Goal: Task Accomplishment & Management: Use online tool/utility

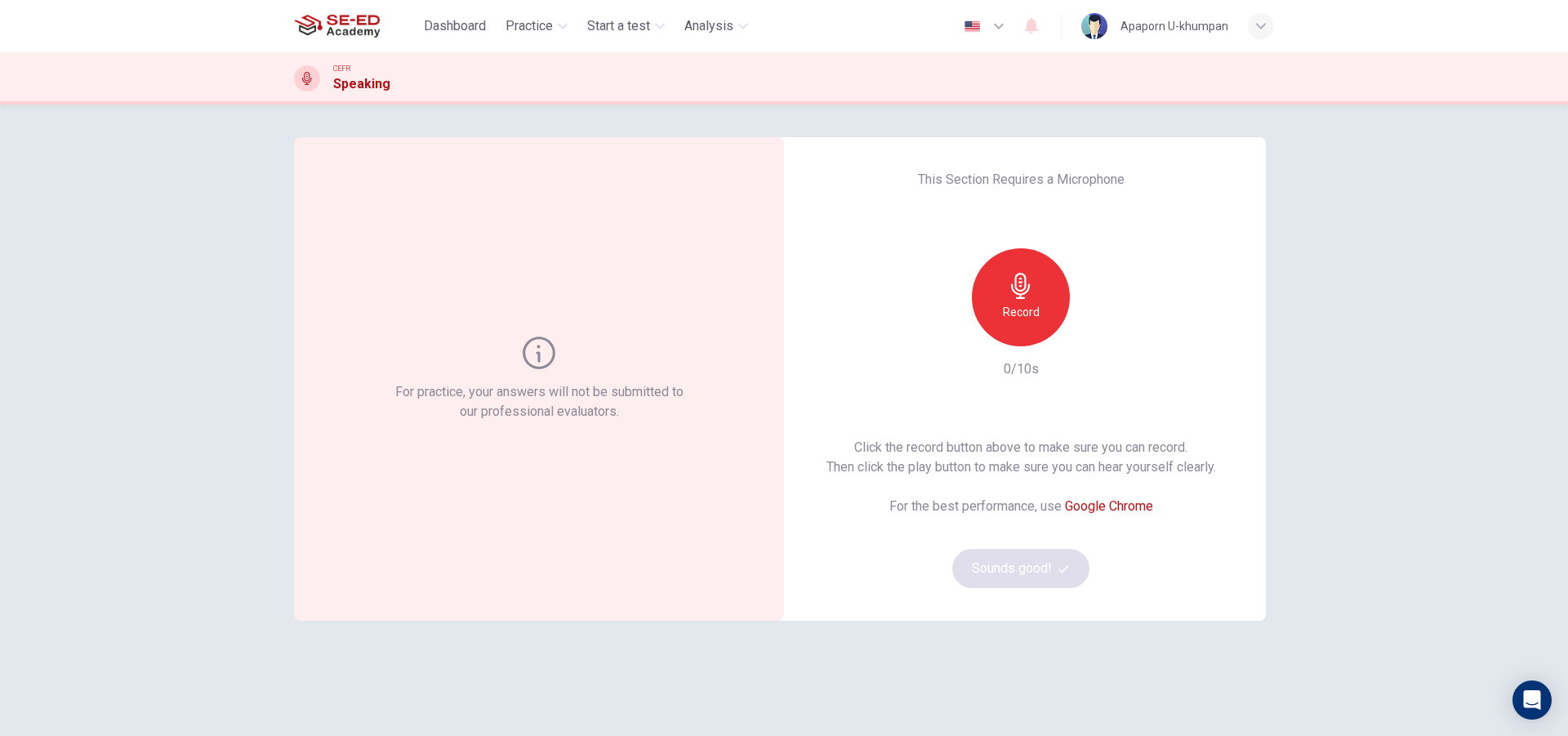
click at [1007, 289] on icon "button" at bounding box center [1020, 286] width 26 height 26
click at [1028, 309] on h6 "Stop" at bounding box center [1020, 312] width 24 height 20
click at [1028, 570] on button "Sounds good!" at bounding box center [1020, 568] width 137 height 39
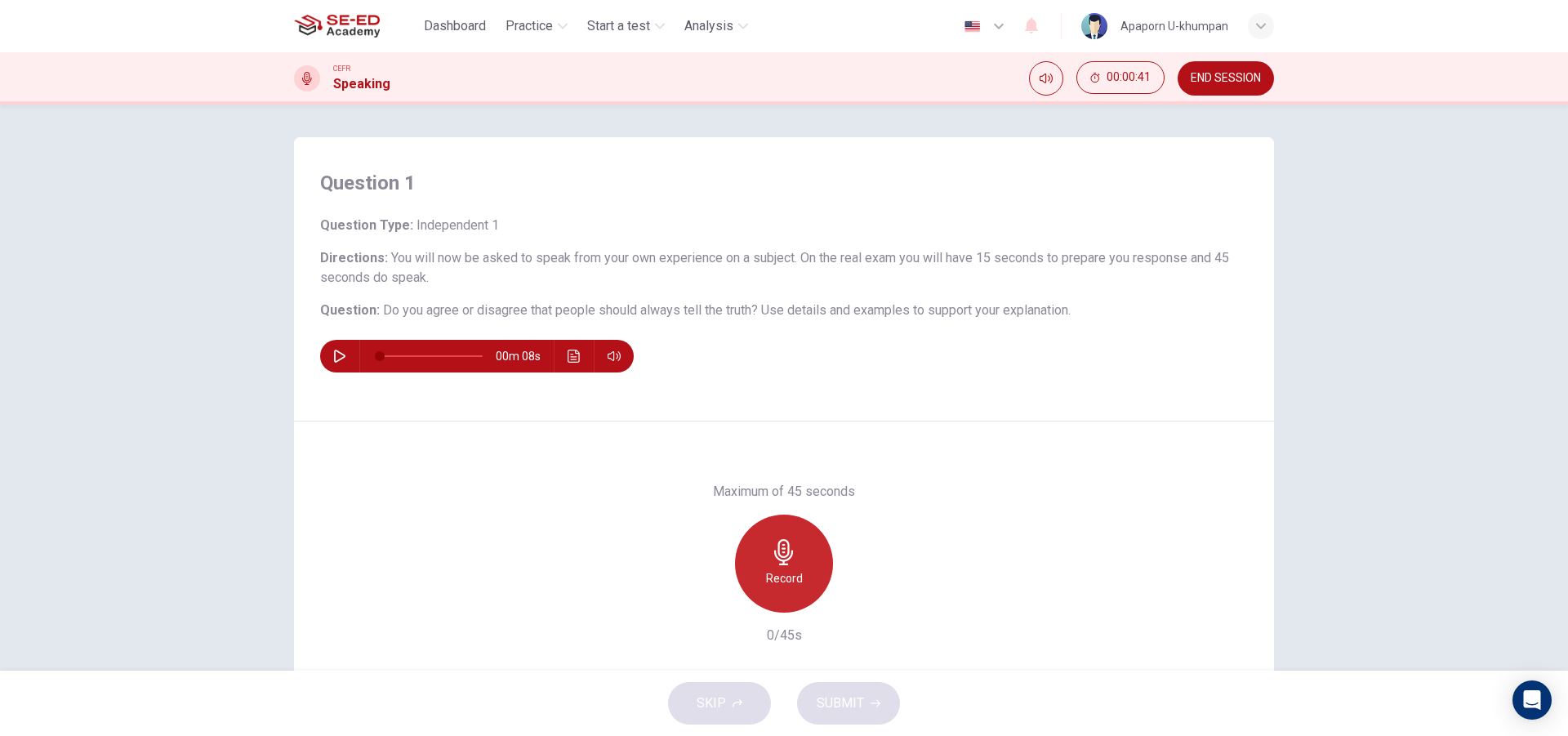
click at [790, 565] on div "Record" at bounding box center [784, 562] width 98 height 98
click at [790, 566] on div "Stop" at bounding box center [784, 562] width 98 height 98
click at [705, 599] on icon "button" at bounding box center [708, 599] width 10 height 10
click at [797, 562] on div "Record" at bounding box center [784, 562] width 98 height 98
click at [790, 587] on h6 "Stop" at bounding box center [784, 578] width 24 height 20
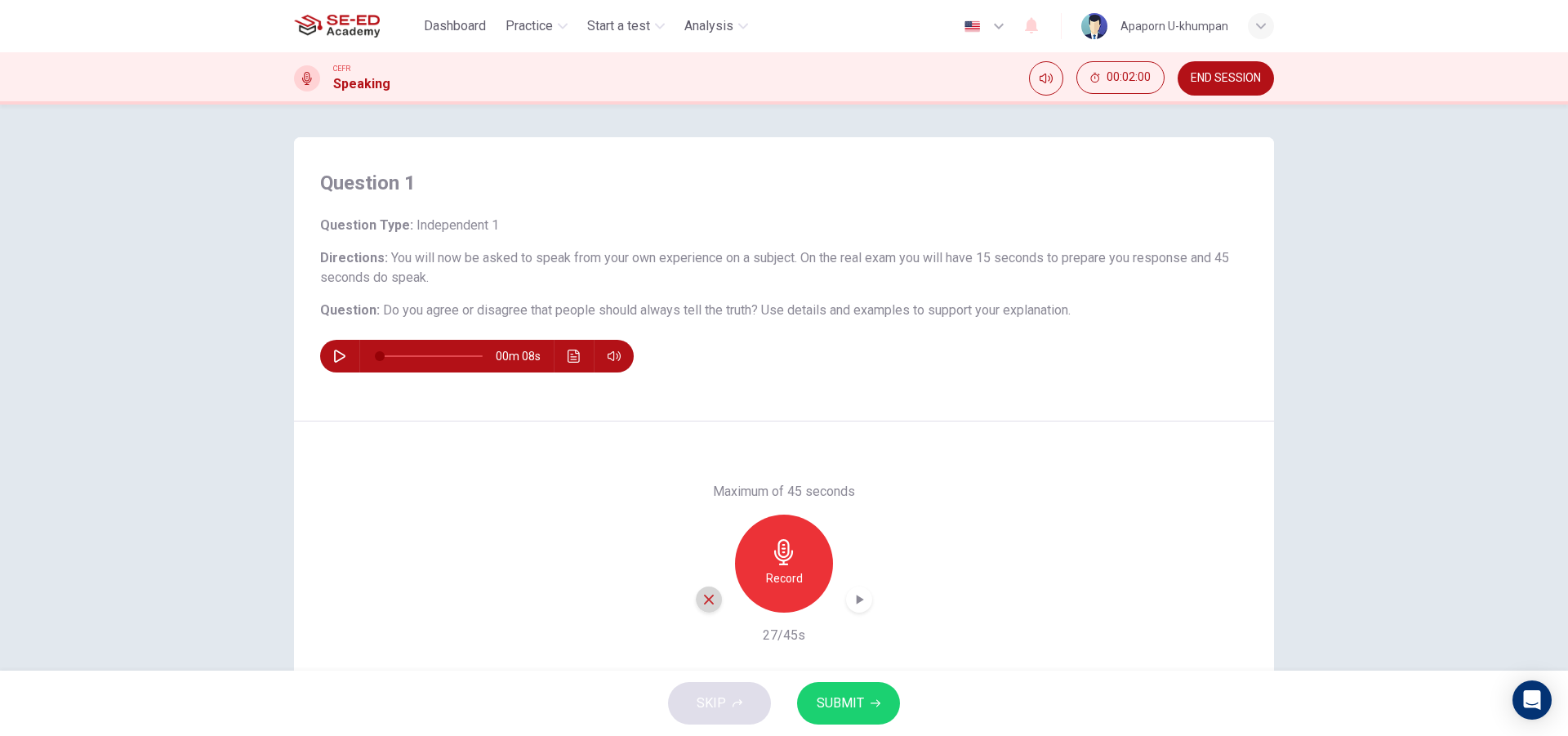
click at [704, 603] on icon "button" at bounding box center [708, 599] width 10 height 10
click at [782, 571] on h6 "Record" at bounding box center [784, 578] width 37 height 20
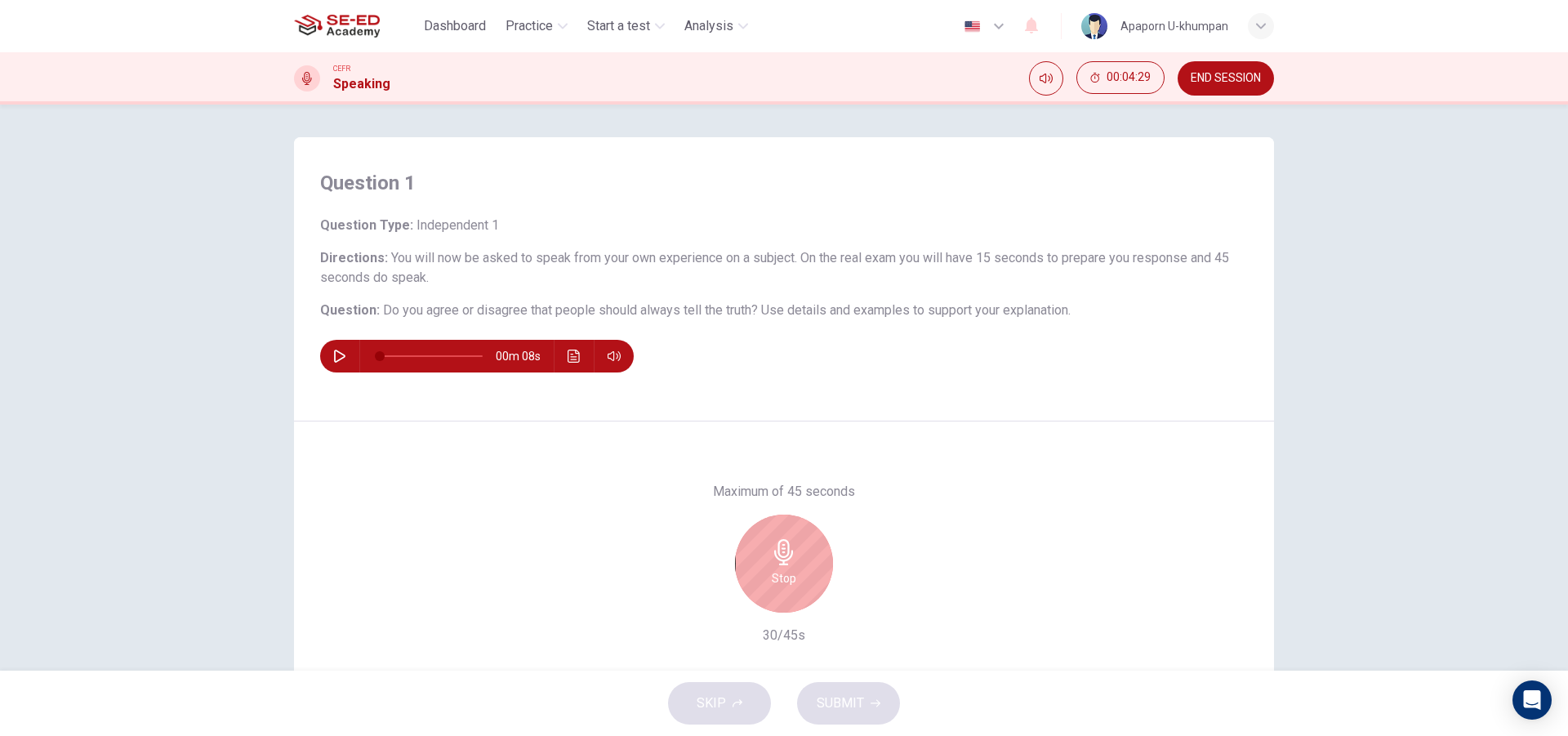
click at [782, 571] on h6 "Stop" at bounding box center [784, 578] width 24 height 20
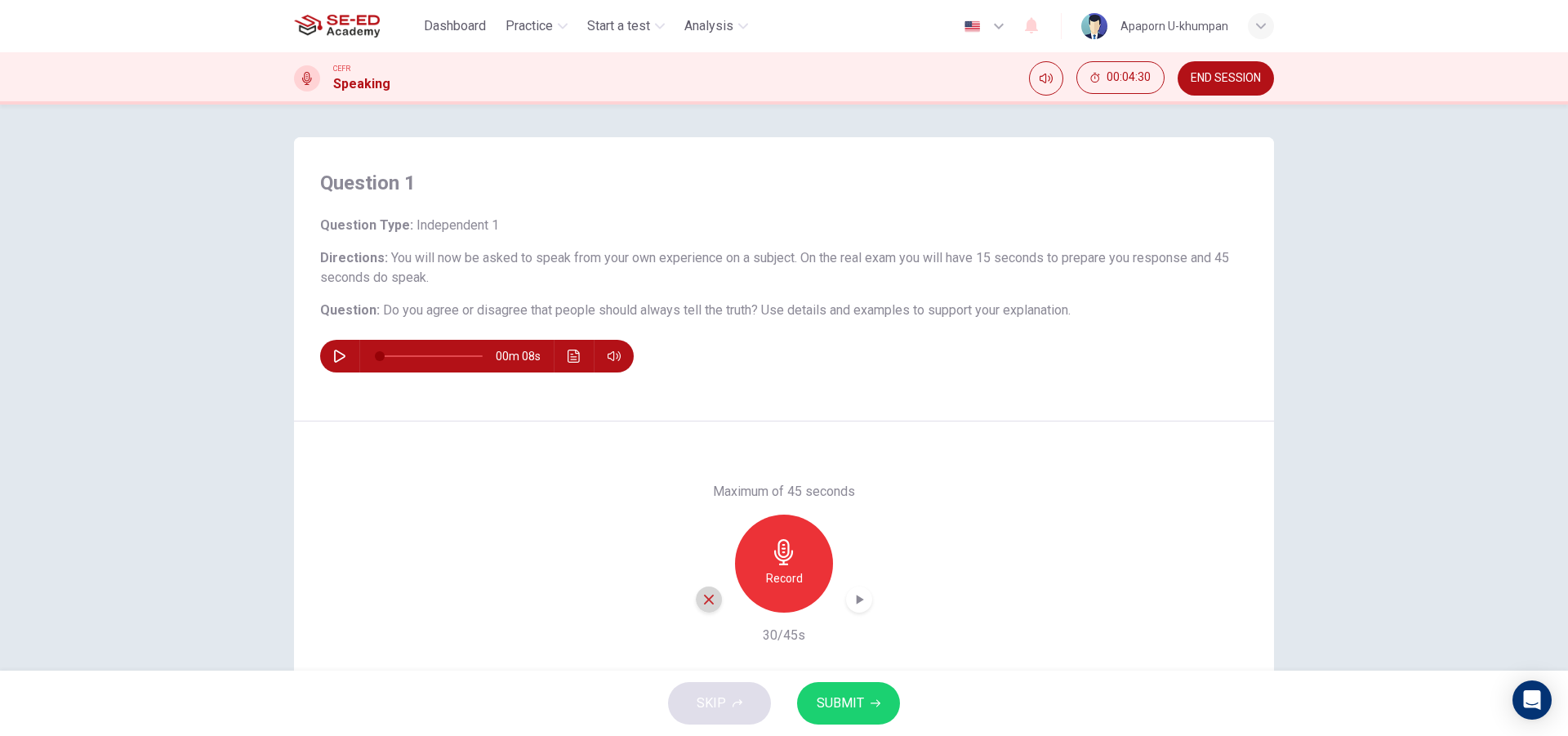
click at [701, 601] on icon "button" at bounding box center [708, 599] width 15 height 15
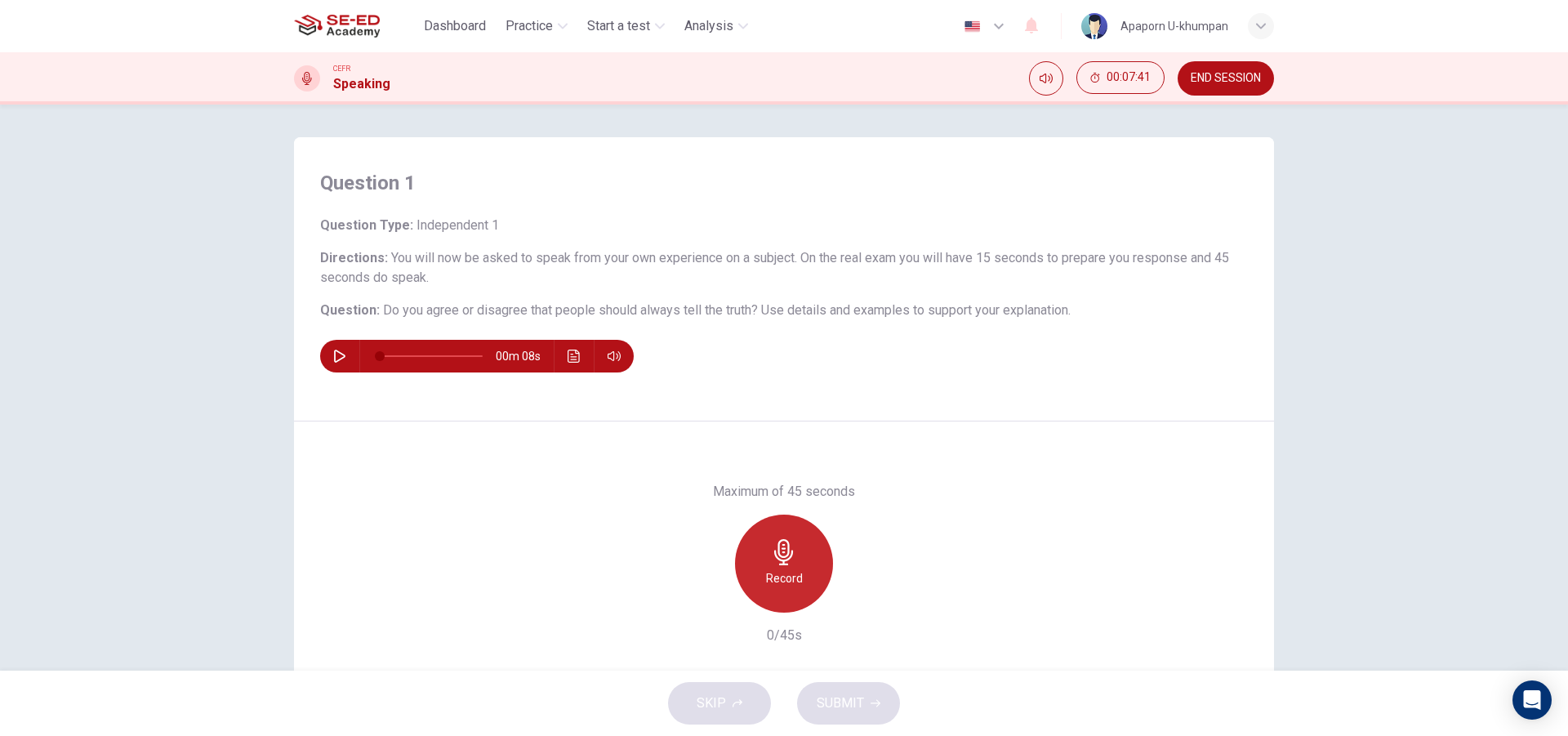
click at [779, 584] on h6 "Record" at bounding box center [784, 578] width 37 height 20
click at [779, 584] on h6 "Stop" at bounding box center [784, 578] width 24 height 20
click at [781, 577] on h6 "Record" at bounding box center [784, 578] width 37 height 20
click at [781, 577] on h6 "Stop" at bounding box center [784, 578] width 24 height 20
click at [856, 708] on span "SUBMIT" at bounding box center [840, 703] width 48 height 22
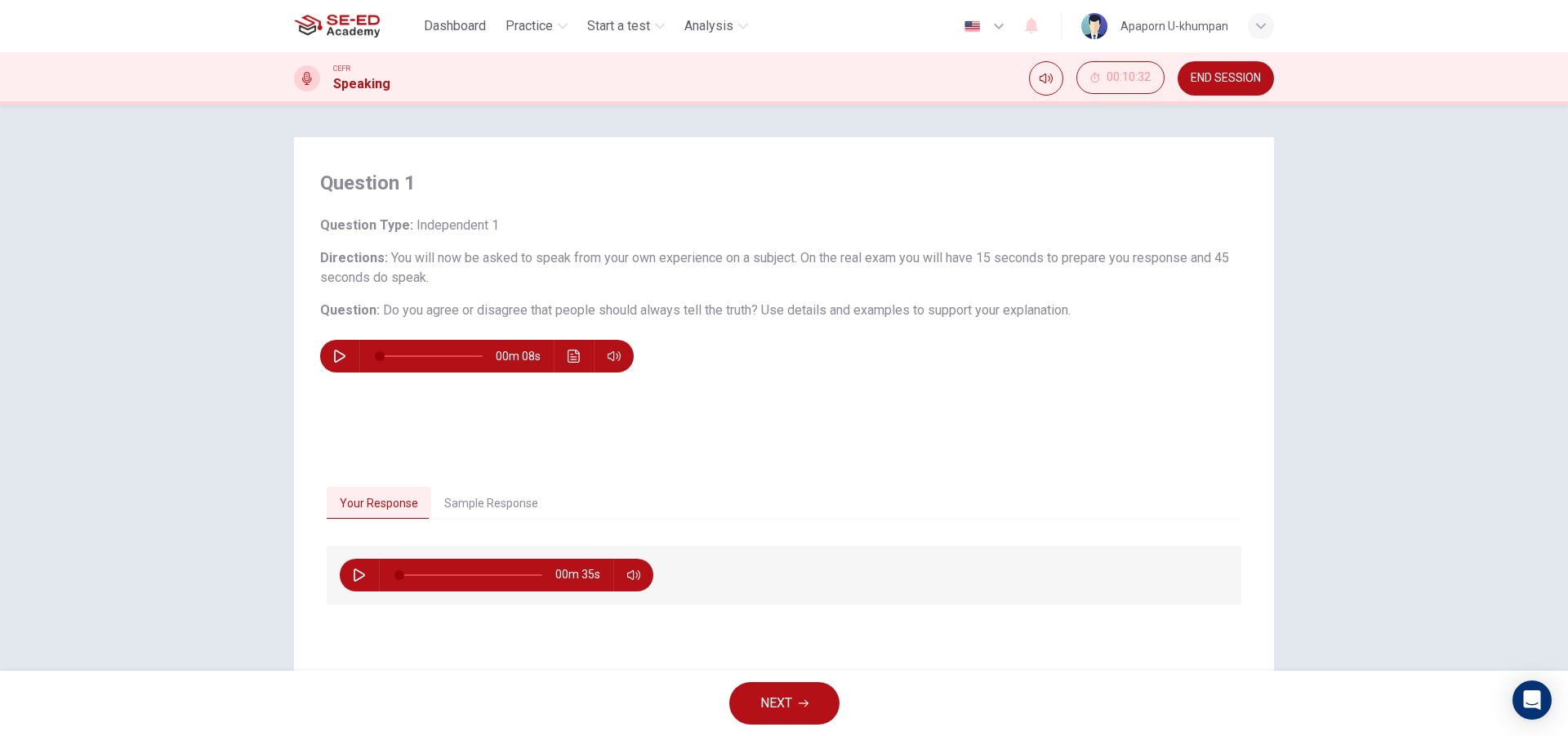
click at [338, 359] on icon "button" at bounding box center [340, 356] width 13 height 13
type input "0"
click at [527, 498] on button "Sample Response" at bounding box center [491, 504] width 120 height 35
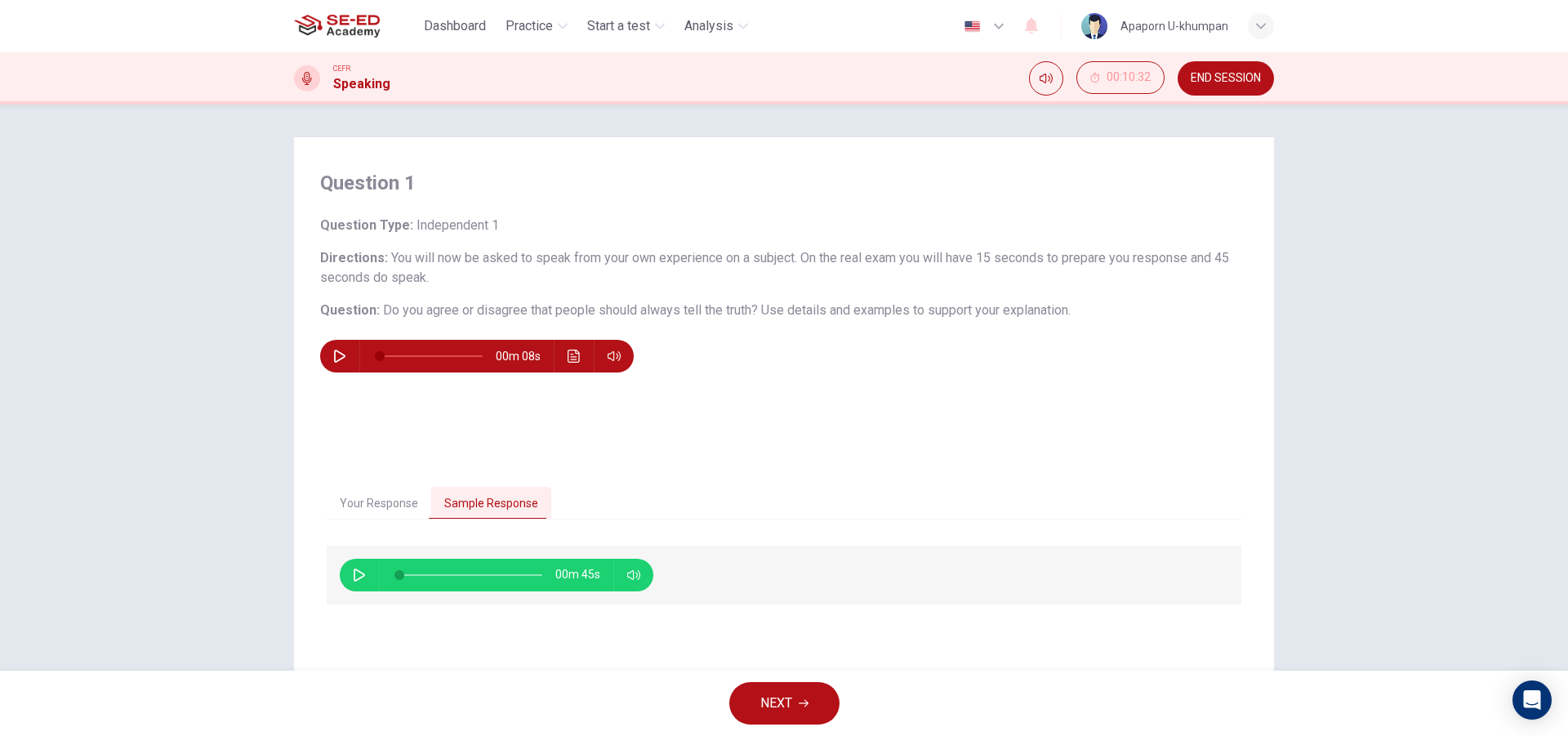
click at [359, 568] on icon "button" at bounding box center [359, 574] width 13 height 13
drag, startPoint x: 425, startPoint y: 581, endPoint x: 390, endPoint y: 578, distance: 35.1
click at [395, 578] on span at bounding box center [399, 574] width 10 height 10
click at [352, 574] on icon "button" at bounding box center [359, 574] width 13 height 13
drag, startPoint x: 401, startPoint y: 570, endPoint x: 392, endPoint y: 574, distance: 9.8
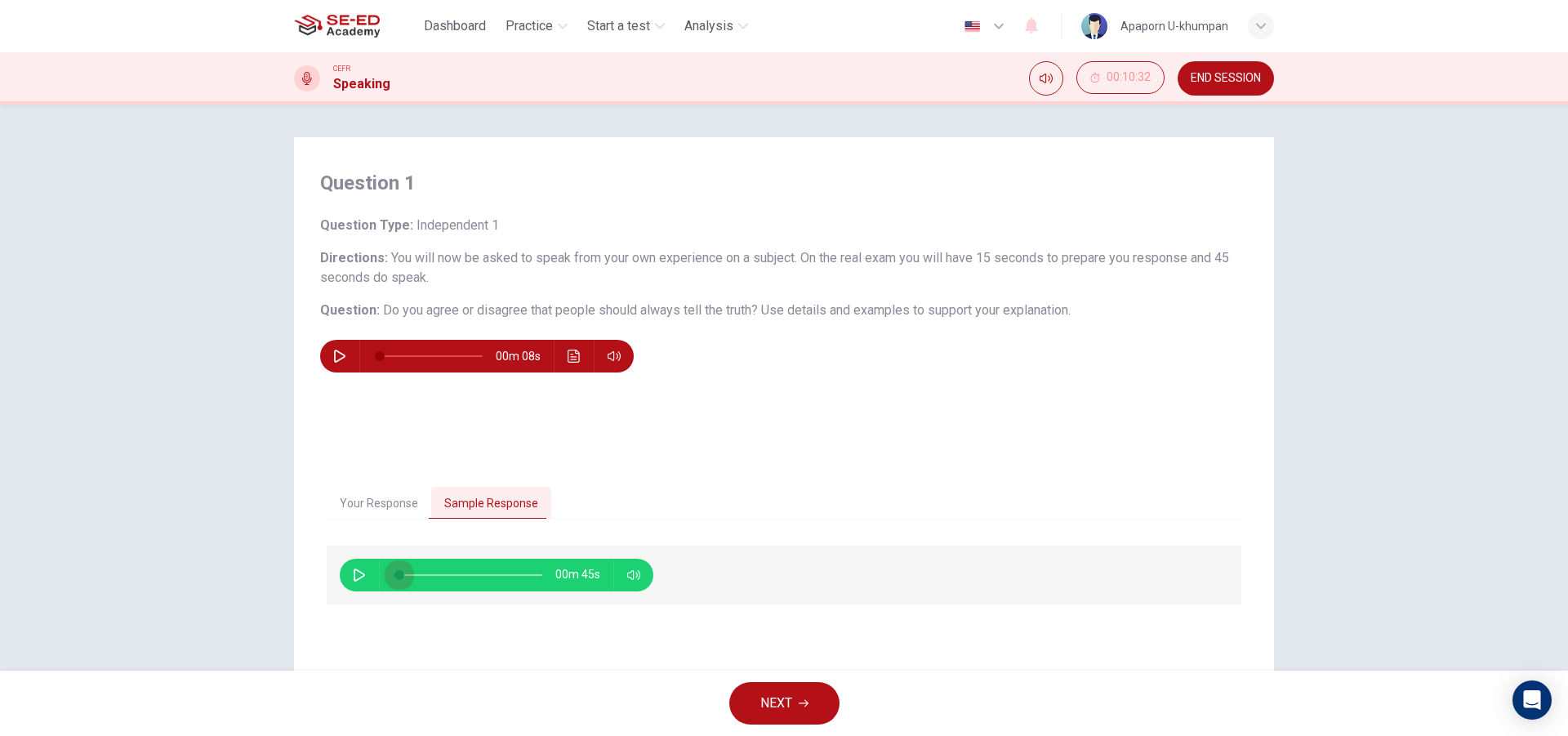
click at [395, 574] on span at bounding box center [399, 574] width 10 height 10
click at [353, 574] on icon "button" at bounding box center [359, 574] width 13 height 13
type input "0"
click at [772, 703] on span "NEXT" at bounding box center [776, 703] width 32 height 22
